Goal: Task Accomplishment & Management: Use online tool/utility

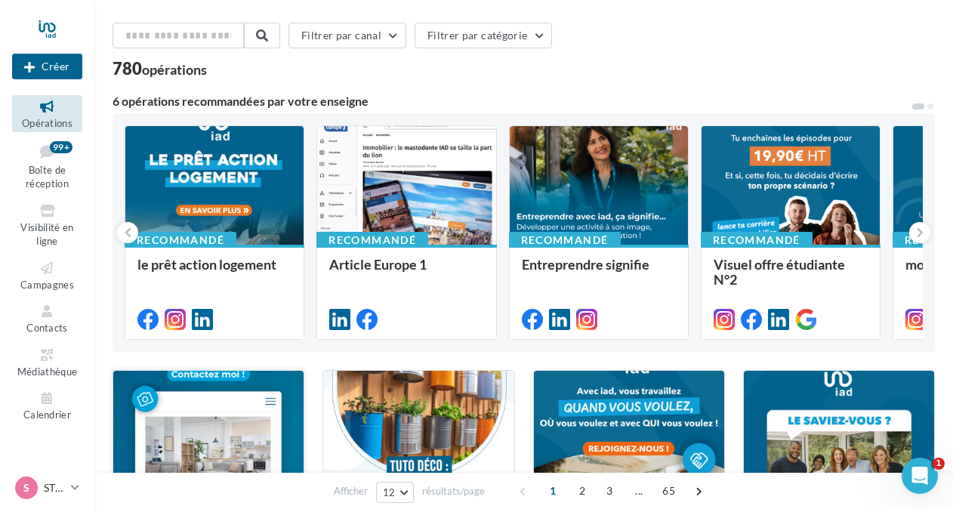
scroll to position [45, 0]
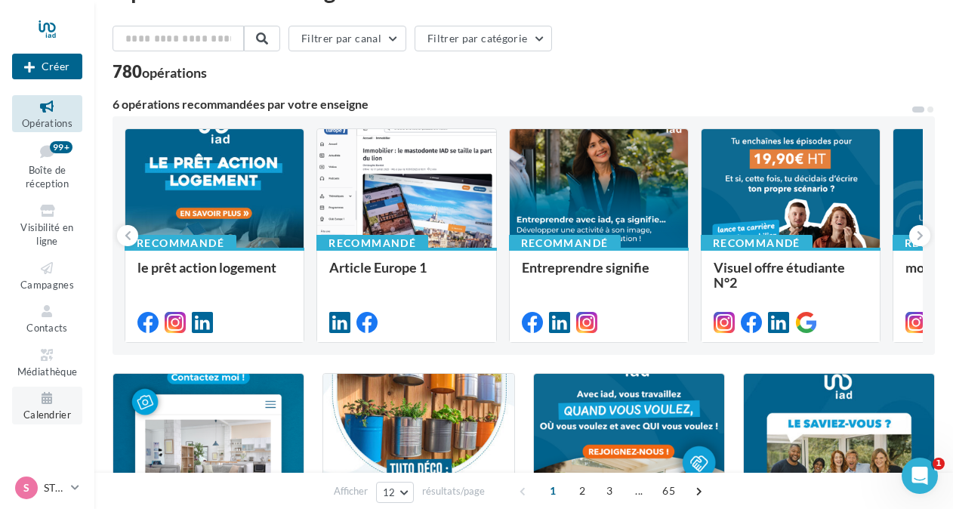
click at [49, 402] on icon at bounding box center [47, 398] width 61 height 17
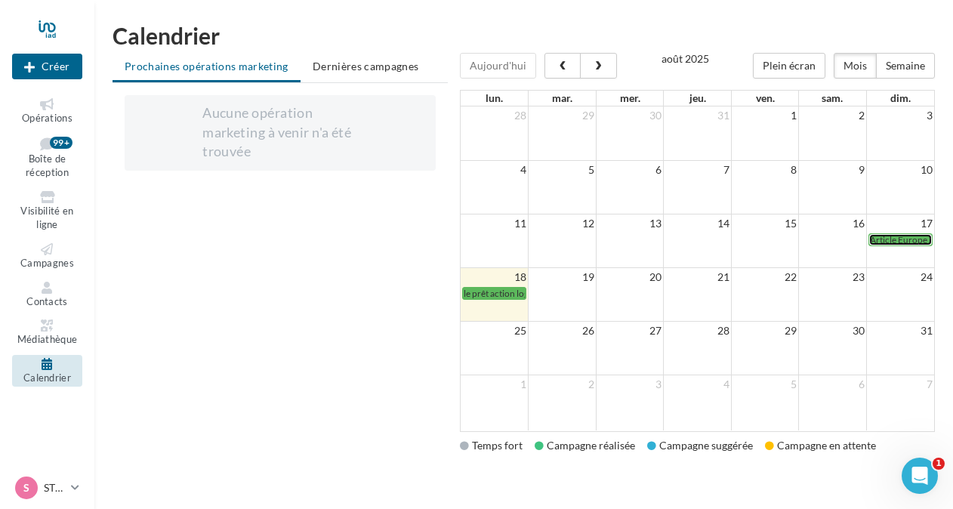
click at [891, 236] on span "Article Europe 1" at bounding box center [902, 239] width 64 height 11
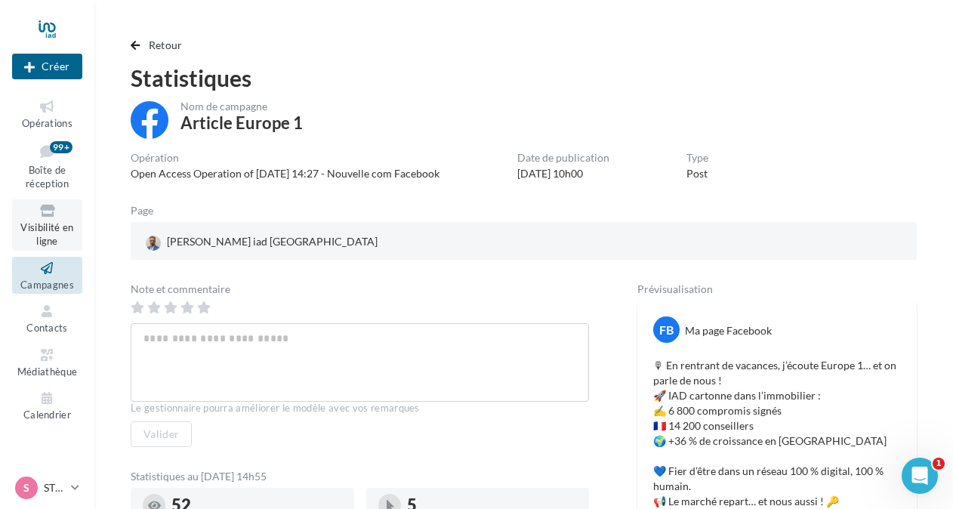
click at [45, 220] on link "Visibilité en ligne" at bounding box center [47, 224] width 70 height 51
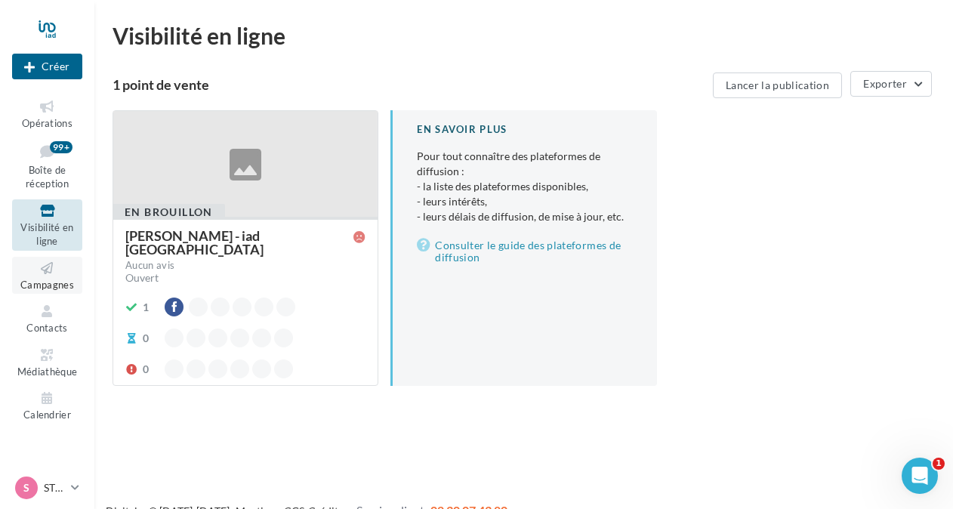
click at [42, 272] on icon at bounding box center [47, 268] width 61 height 17
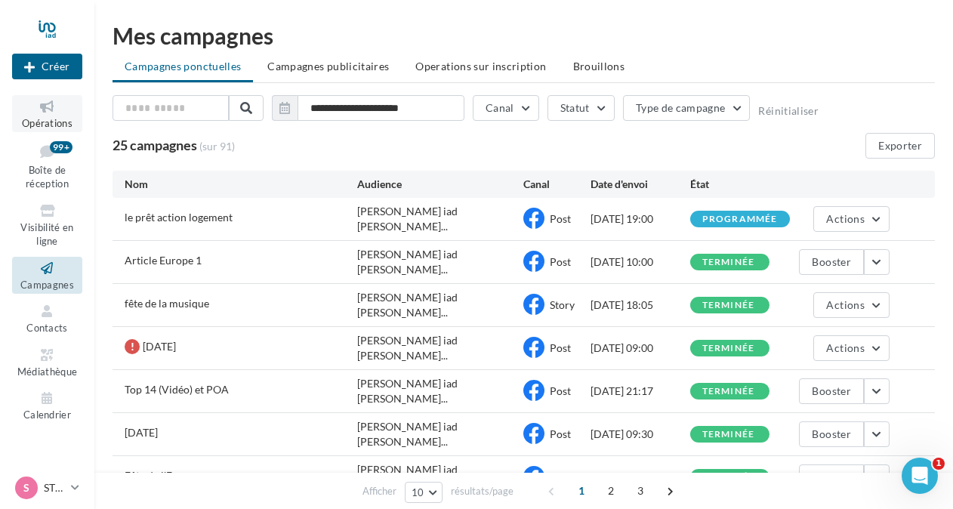
click at [42, 113] on icon at bounding box center [47, 106] width 61 height 17
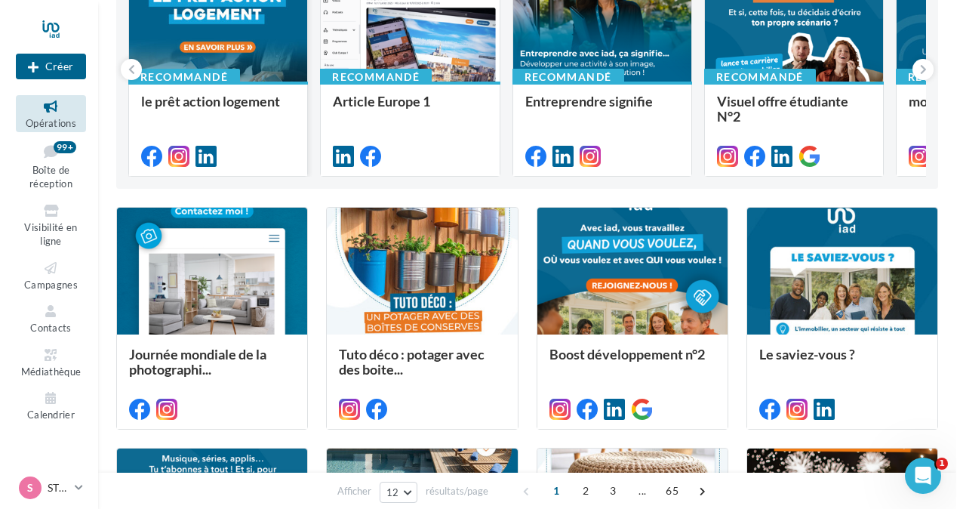
scroll to position [214, 0]
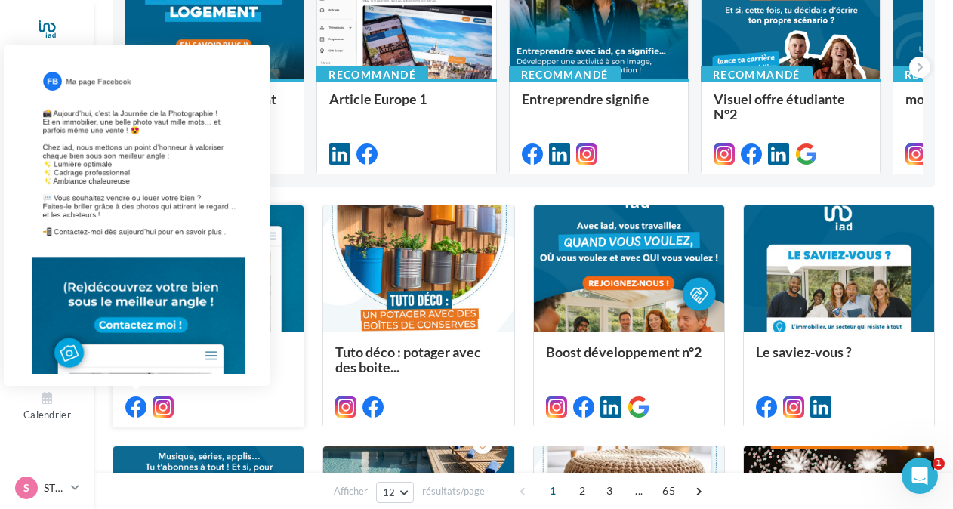
click at [134, 403] on icon at bounding box center [135, 406] width 21 height 21
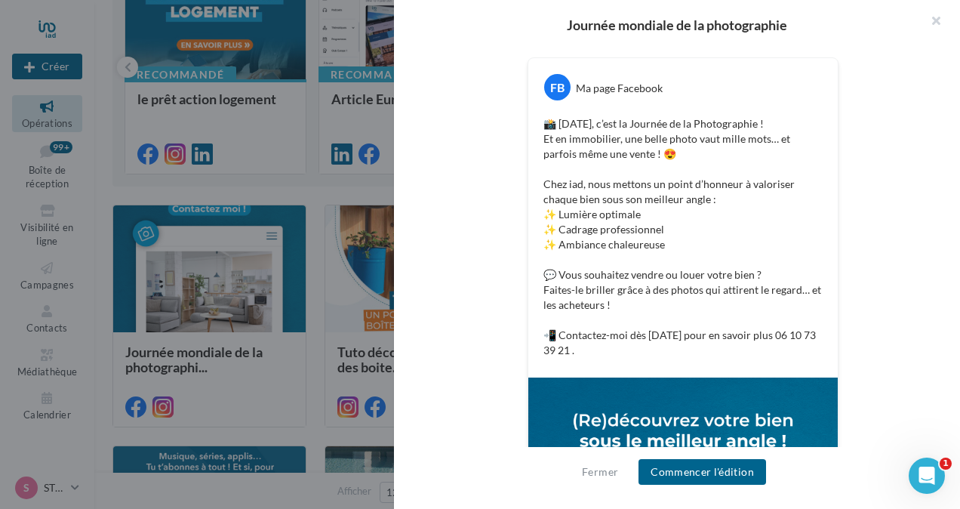
scroll to position [0, 0]
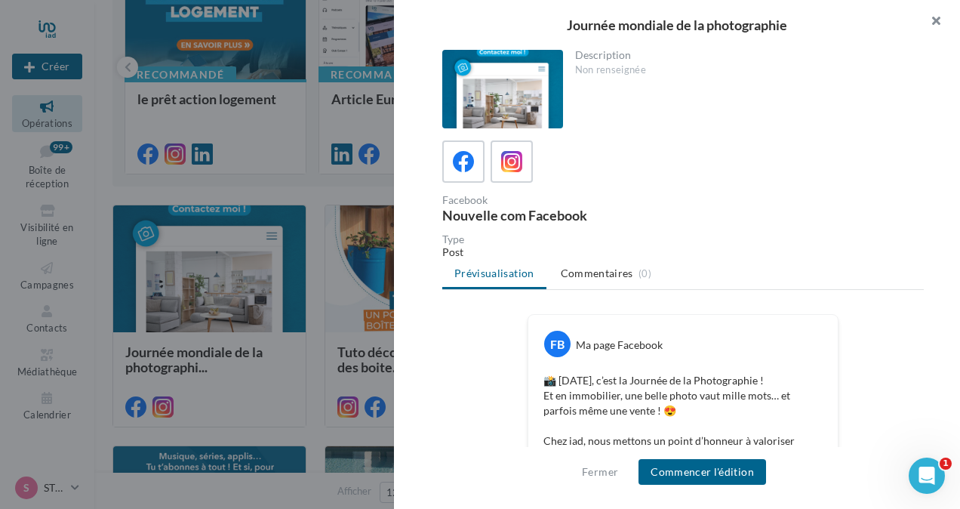
click at [933, 17] on button "button" at bounding box center [930, 22] width 60 height 45
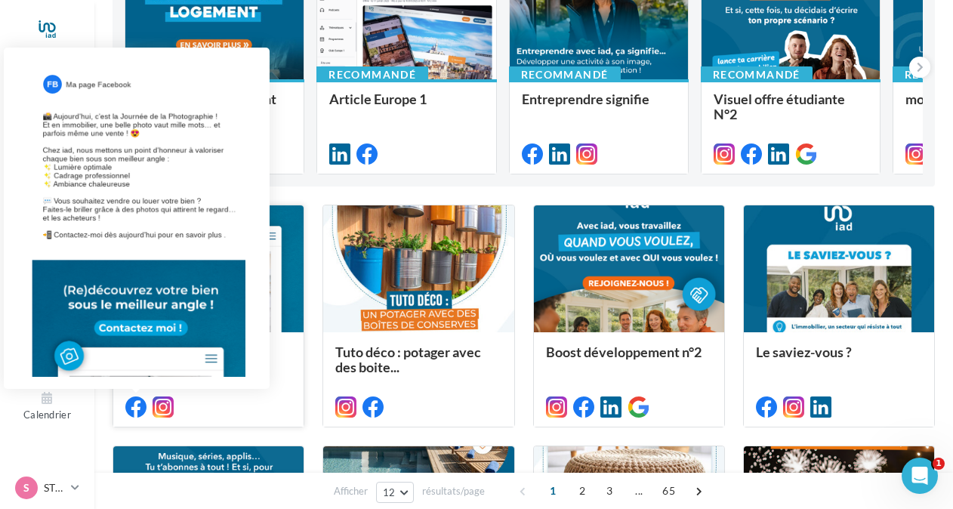
click at [133, 402] on icon at bounding box center [135, 406] width 21 height 21
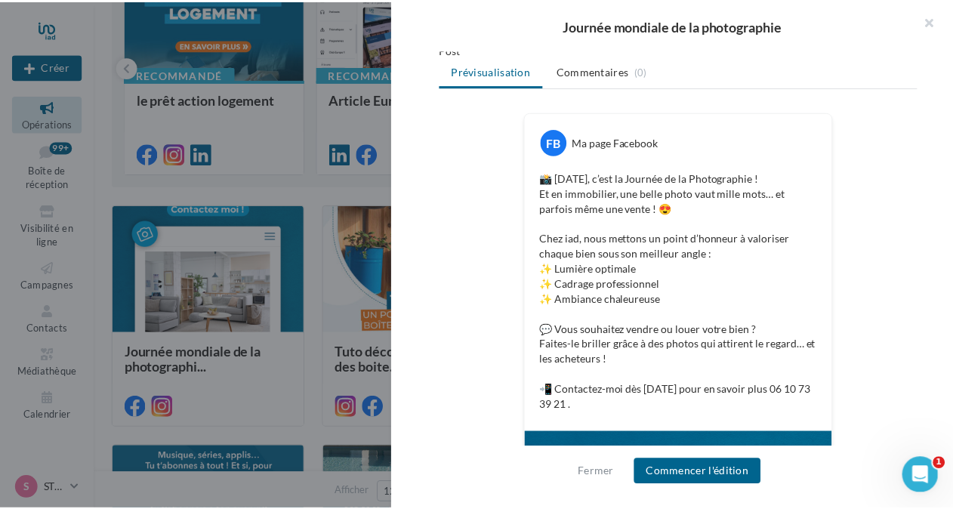
scroll to position [207, 0]
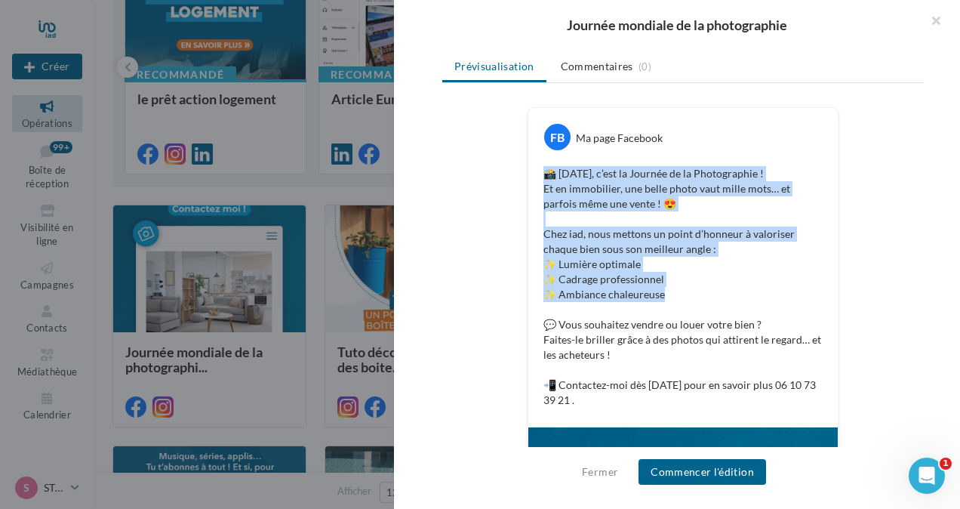
drag, startPoint x: 661, startPoint y: 296, endPoint x: 537, endPoint y: 172, distance: 175.7
click at [537, 172] on div "📸 Aujourd’hui, c’est la Journée de la Photographie ! Et en immobilier, une bell…" at bounding box center [683, 286] width 302 height 249
copy p "📸 Aujourd’hui, c’est la Journée de la Photographie ! Et en immobilier, une bell…"
click at [936, 20] on button "button" at bounding box center [930, 22] width 60 height 45
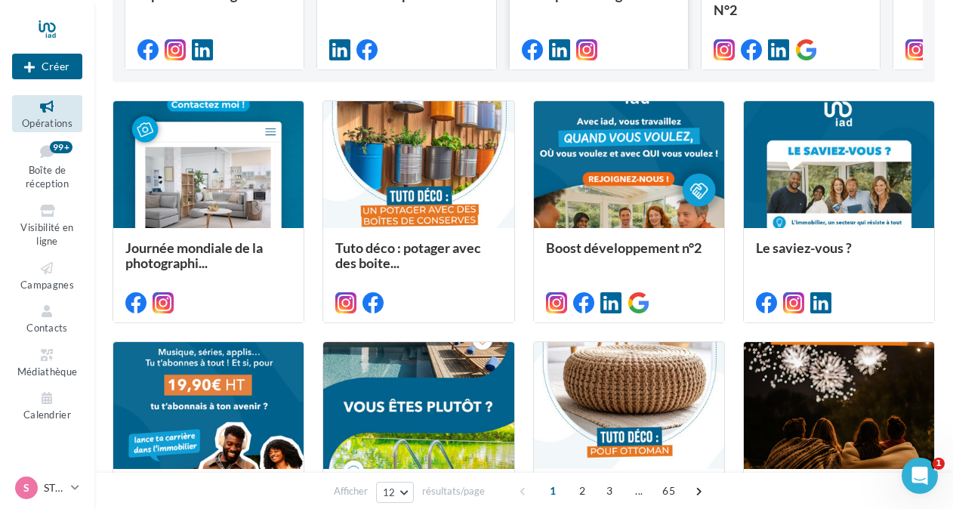
scroll to position [293, 0]
